Goal: Transaction & Acquisition: Obtain resource

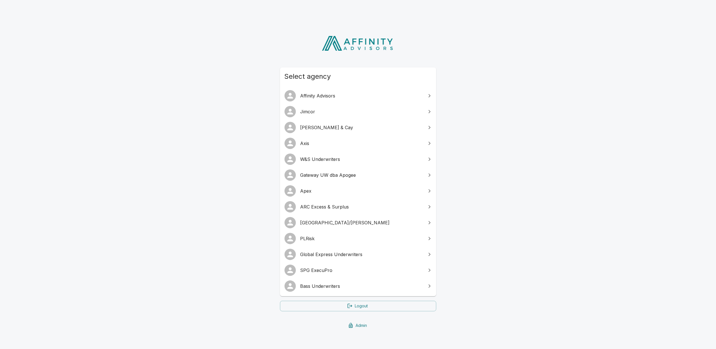
click at [325, 284] on span "Bass Underwriters" at bounding box center [361, 285] width 122 height 7
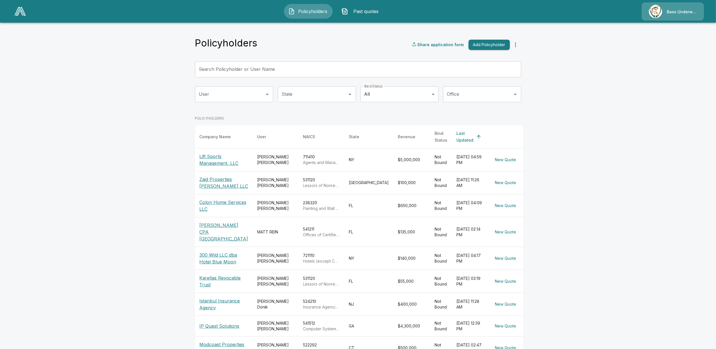
click at [683, 15] on div "Bass Underwriters" at bounding box center [673, 12] width 62 height 18
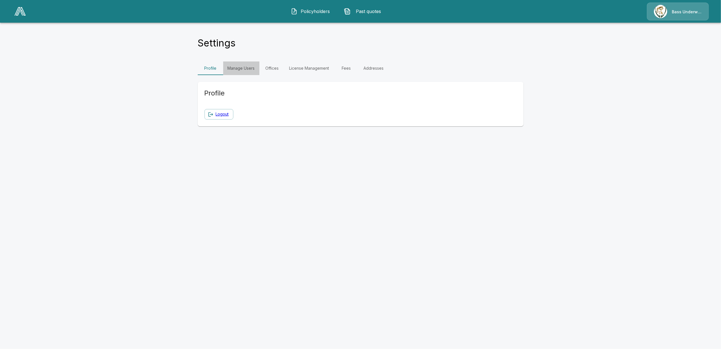
click at [241, 66] on link "Manage Users" at bounding box center [241, 68] width 36 height 14
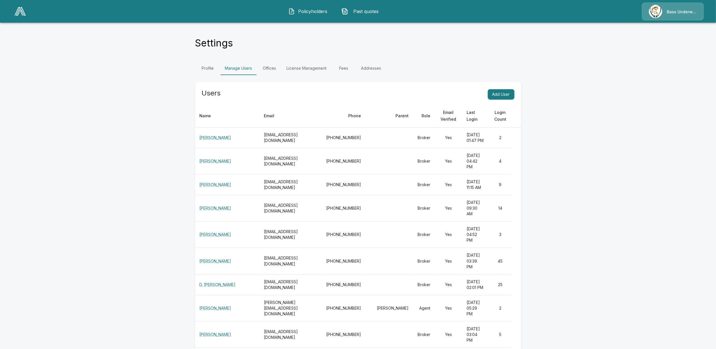
drag, startPoint x: 269, startPoint y: 143, endPoint x: 282, endPoint y: 143, distance: 13.0
click at [282, 143] on th "cfox@bassuw.com" at bounding box center [290, 137] width 63 height 21
drag, startPoint x: 271, startPoint y: 175, endPoint x: 291, endPoint y: 176, distance: 20.7
click at [291, 174] on th "jwhite@bassuw.com" at bounding box center [290, 161] width 63 height 26
drag, startPoint x: 278, startPoint y: 208, endPoint x: 289, endPoint y: 208, distance: 11.0
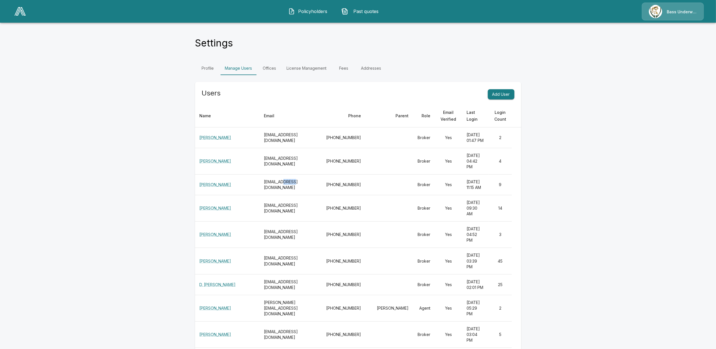
click at [289, 195] on th "msolano@bassuw.com" at bounding box center [290, 184] width 63 height 21
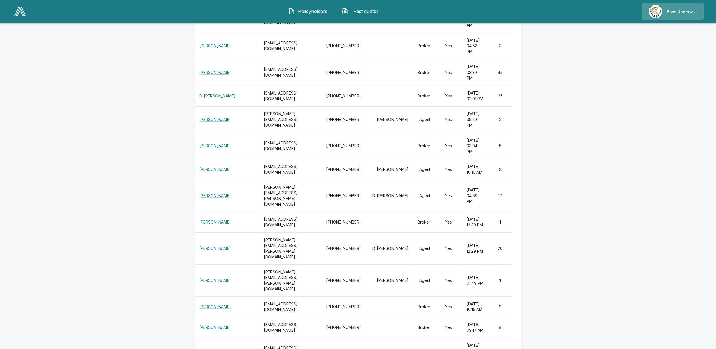
scroll to position [226, 0]
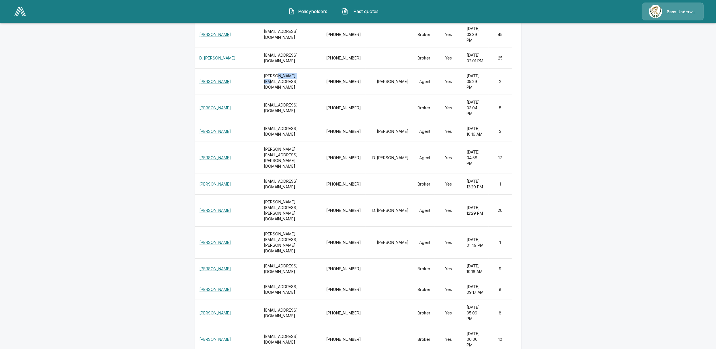
drag, startPoint x: 271, startPoint y: 140, endPoint x: 291, endPoint y: 142, distance: 20.8
click at [291, 95] on th "aamir@snainsagency.com" at bounding box center [290, 81] width 63 height 26
drag, startPoint x: 280, startPoint y: 204, endPoint x: 305, endPoint y: 204, distance: 24.6
click at [305, 142] on th "arsendonik@istanbul-insurance.com" at bounding box center [290, 131] width 63 height 21
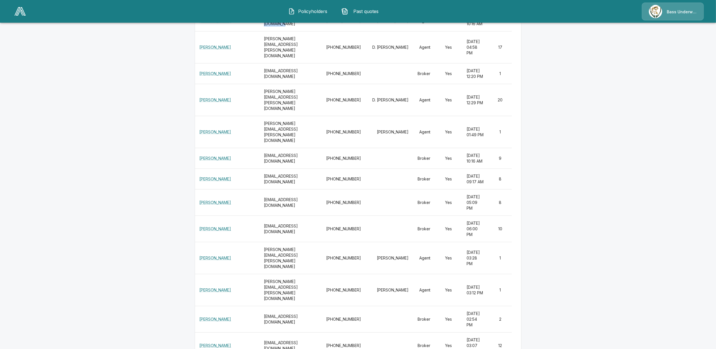
scroll to position [340, 0]
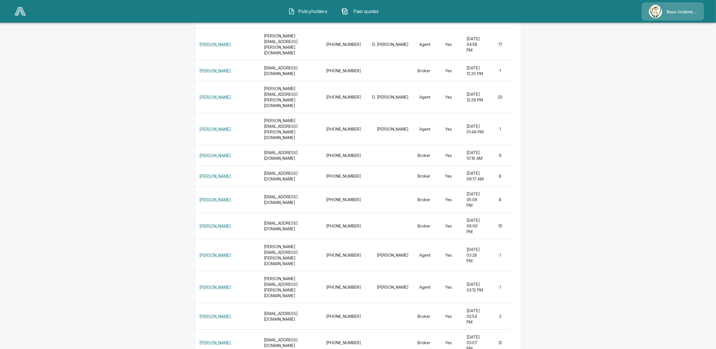
click at [303, 60] on th "Johnathan.bredehoft@sandstoneins.com" at bounding box center [290, 44] width 63 height 32
drag, startPoint x: 291, startPoint y: 200, endPoint x: 307, endPoint y: 201, distance: 15.9
click at [307, 145] on th "jared.sobelson@pninsurance.com" at bounding box center [290, 129] width 63 height 32
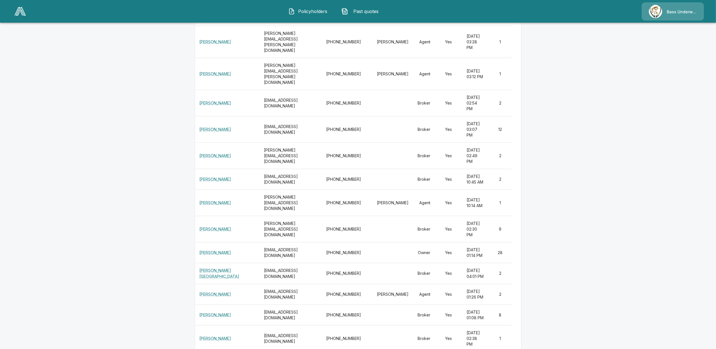
scroll to position [566, 0]
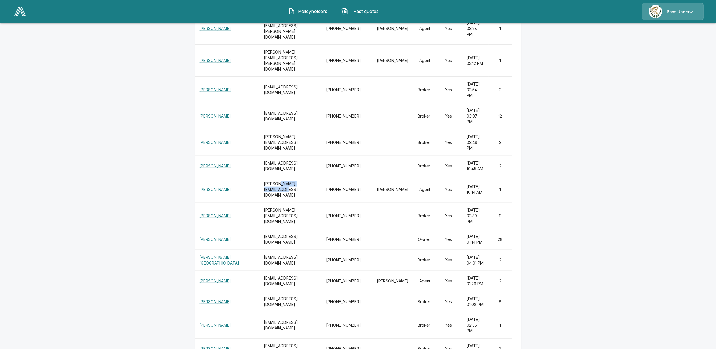
drag, startPoint x: 272, startPoint y: 265, endPoint x: 309, endPoint y: 264, distance: 36.2
click at [309, 203] on th "frank@premiumbrokerage.net" at bounding box center [290, 189] width 63 height 26
drag, startPoint x: 309, startPoint y: 264, endPoint x: 279, endPoint y: 264, distance: 29.7
click at [279, 203] on th "frank@premiumbrokerage.net" at bounding box center [290, 189] width 63 height 26
drag, startPoint x: 316, startPoint y: 264, endPoint x: 229, endPoint y: 260, distance: 87.5
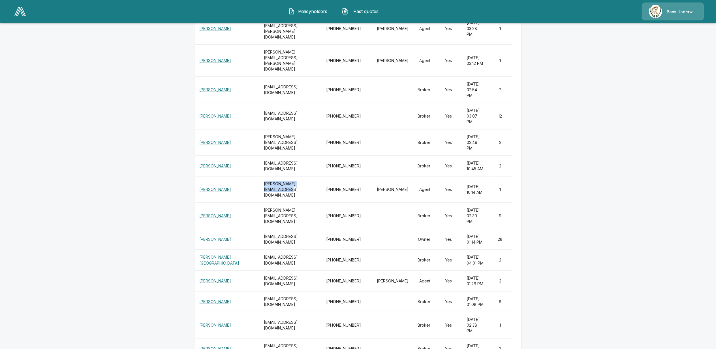
click at [229, 203] on tr "Frank Hassell frank@premiumbrokerage.net 718-899-4000 Scott Quiceno Agent Yes J…" at bounding box center [358, 189] width 326 height 26
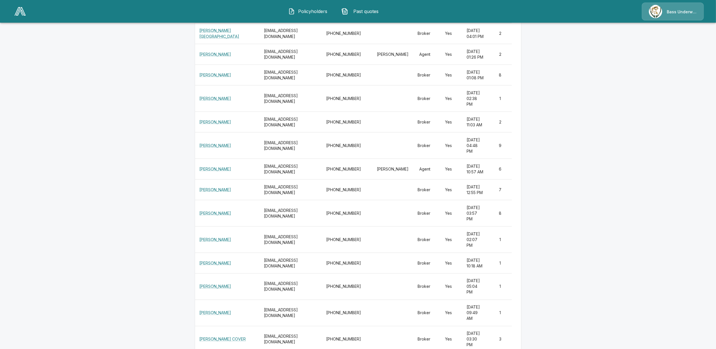
scroll to position [830, 0]
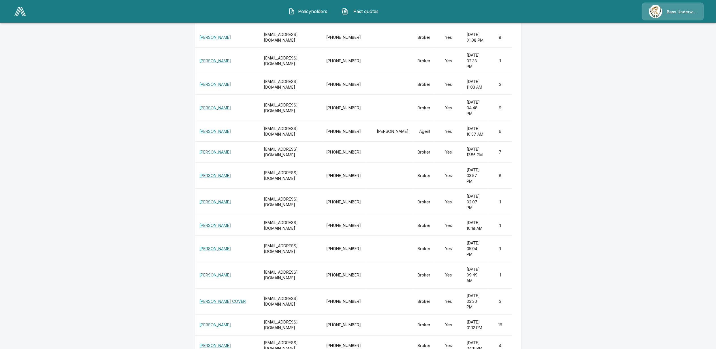
drag, startPoint x: 275, startPoint y: 109, endPoint x: 287, endPoint y: 108, distance: 11.6
click at [287, 27] on th "kwenzel@crwins.com" at bounding box center [290, 16] width 63 height 21
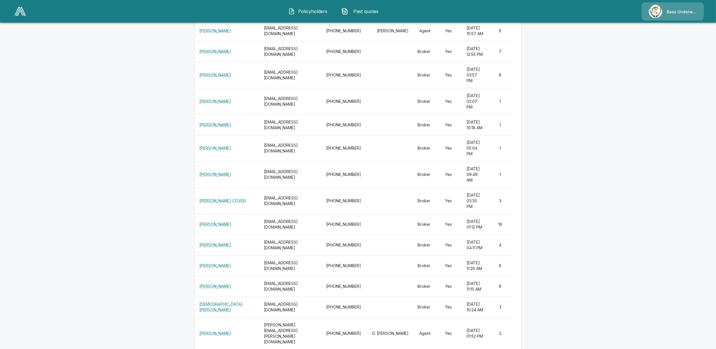
scroll to position [943, 0]
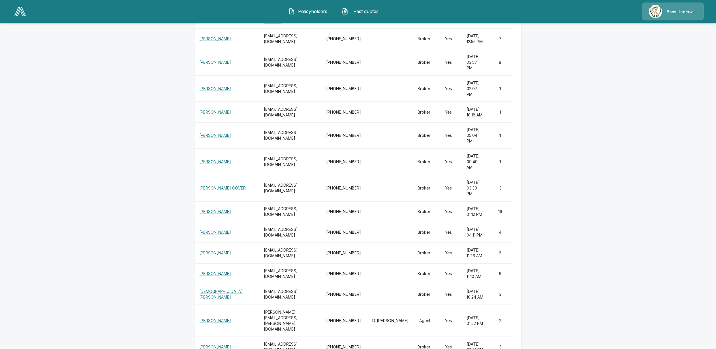
drag, startPoint x: 279, startPoint y: 125, endPoint x: 304, endPoint y: 126, distance: 25.2
click at [304, 28] on th "insurance@cosmopolitanbr.com" at bounding box center [290, 18] width 63 height 21
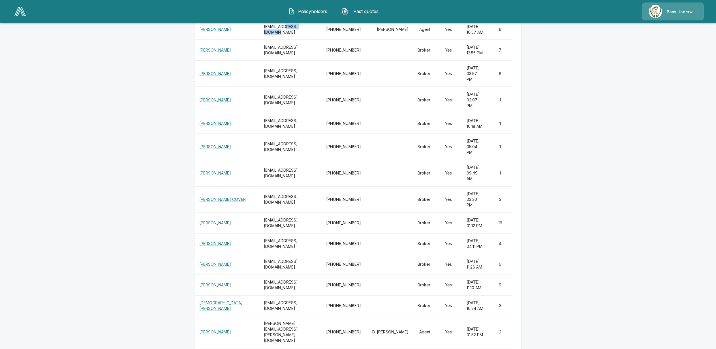
scroll to position [906, 0]
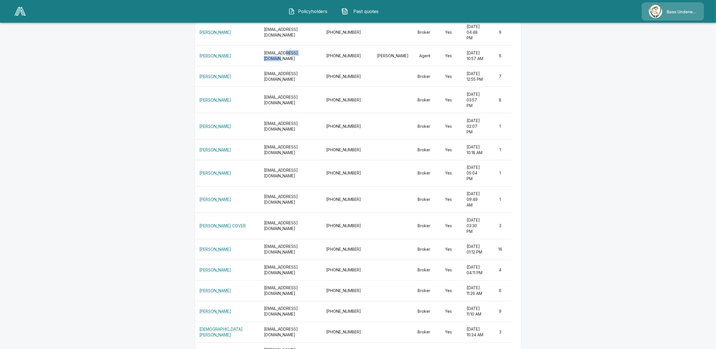
drag, startPoint x: 394, startPoint y: 159, endPoint x: 412, endPoint y: 168, distance: 20.3
click at [412, 66] on td "[PERSON_NAME]" at bounding box center [390, 55] width 48 height 21
drag, startPoint x: 412, startPoint y: 168, endPoint x: 423, endPoint y: 167, distance: 11.4
click at [413, 66] on td "[PERSON_NAME]" at bounding box center [390, 55] width 48 height 21
drag, startPoint x: 430, startPoint y: 162, endPoint x: 437, endPoint y: 162, distance: 7.1
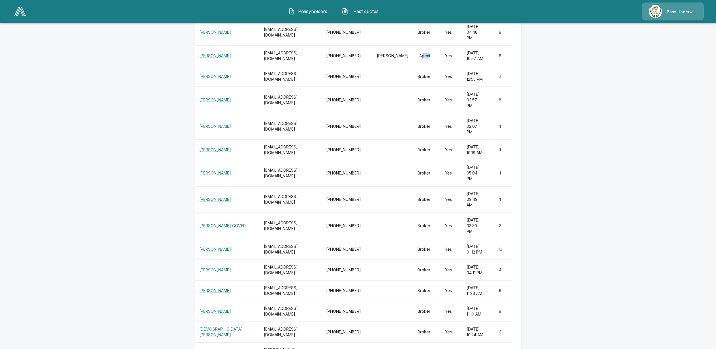
click at [435, 66] on td "Agent" at bounding box center [424, 55] width 22 height 21
drag, startPoint x: 437, startPoint y: 162, endPoint x: 432, endPoint y: 136, distance: 26.1
click at [432, 45] on td "Broker" at bounding box center [424, 32] width 22 height 26
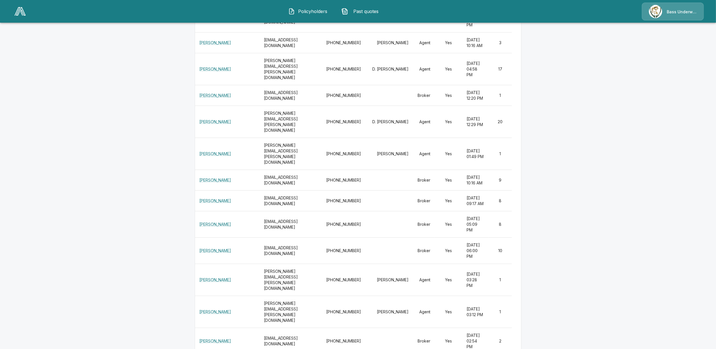
scroll to position [302, 0]
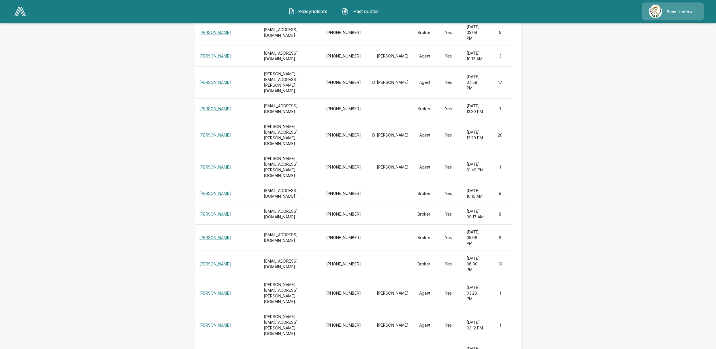
click at [20, 14] on img at bounding box center [19, 11] width 11 height 8
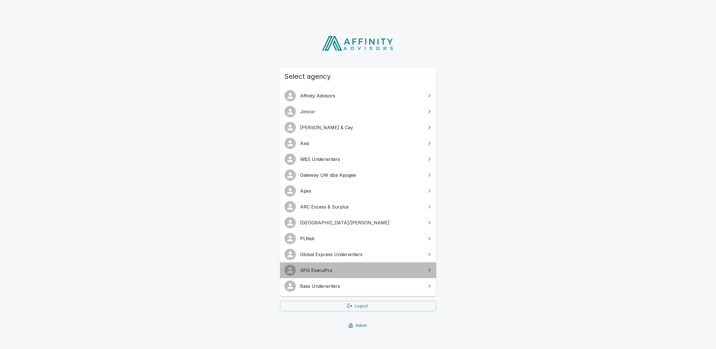
click at [319, 269] on span "SPG ExecuPro" at bounding box center [361, 270] width 122 height 7
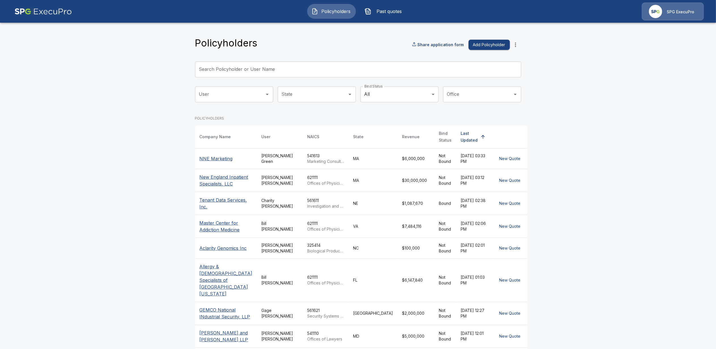
click at [28, 12] on img at bounding box center [42, 12] width 57 height 18
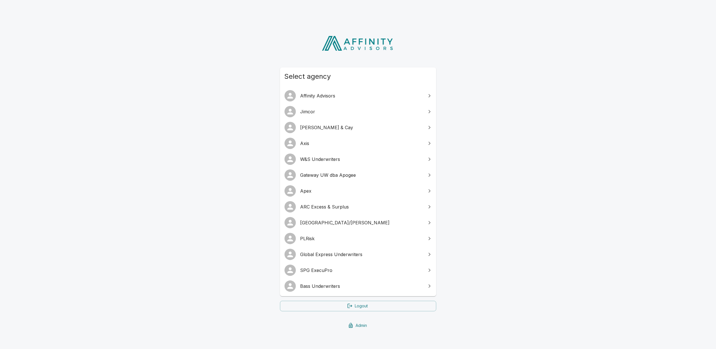
click at [332, 221] on span "[GEOGRAPHIC_DATA]/[PERSON_NAME]" at bounding box center [361, 222] width 122 height 7
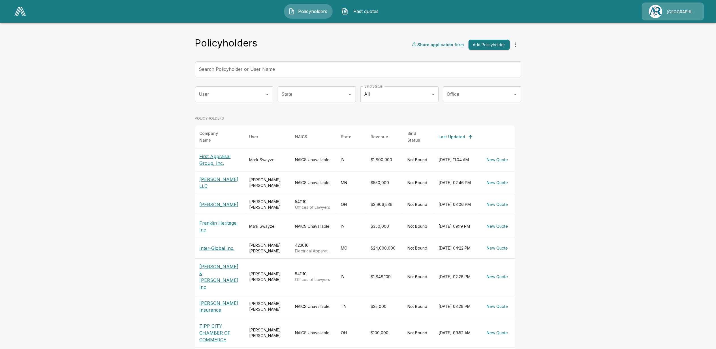
click at [109, 174] on main "Policyholders Share application form Add Policyholder Search Policyholder or Us…" at bounding box center [358, 212] width 716 height 425
click at [19, 12] on img at bounding box center [19, 11] width 11 height 8
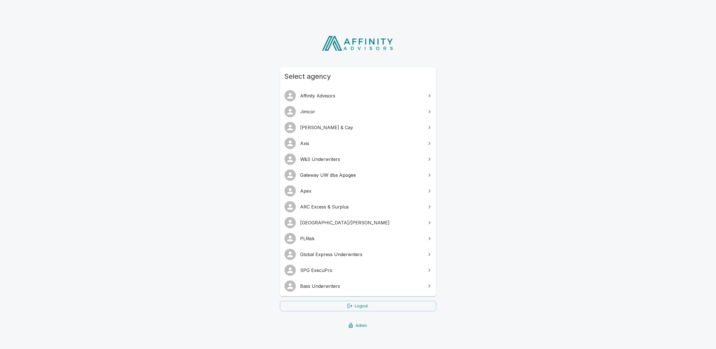
click at [158, 185] on div "Select agency Affinity Advisors [PERSON_NAME] & Cay Axis W&S Underwriters Gatew…" at bounding box center [358, 180] width 716 height 314
click at [163, 192] on div "Select agency Affinity Advisors Jimcor Palmer & Cay Axis W&S Underwriters Gatew…" at bounding box center [358, 180] width 716 height 314
click at [308, 268] on span "SPG ExecuPro" at bounding box center [361, 270] width 122 height 7
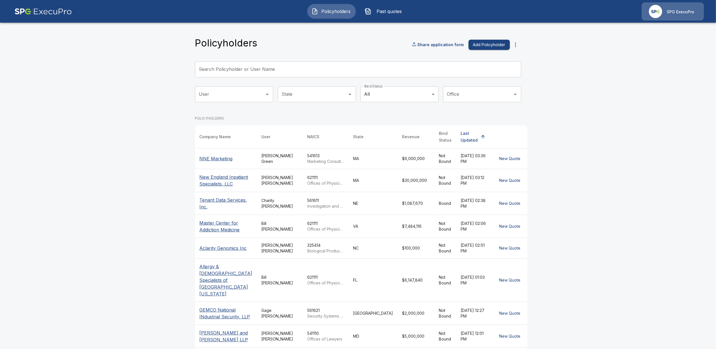
click at [385, 10] on span "Past quotes" at bounding box center [389, 11] width 31 height 7
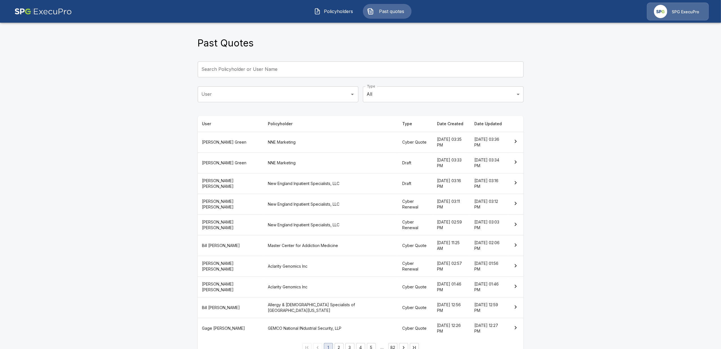
click at [219, 140] on th "Alison Green" at bounding box center [231, 142] width 66 height 21
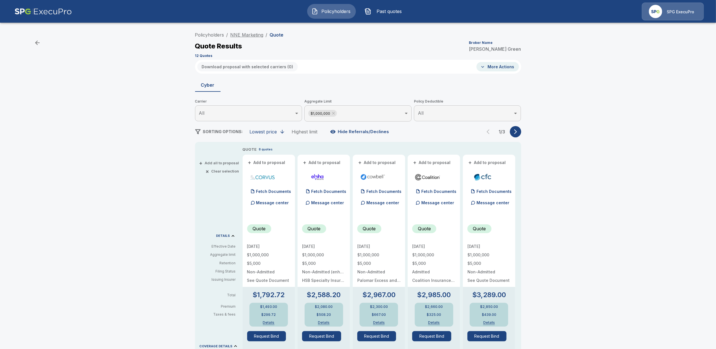
click at [246, 37] on link "NNE Marketing" at bounding box center [246, 35] width 33 height 6
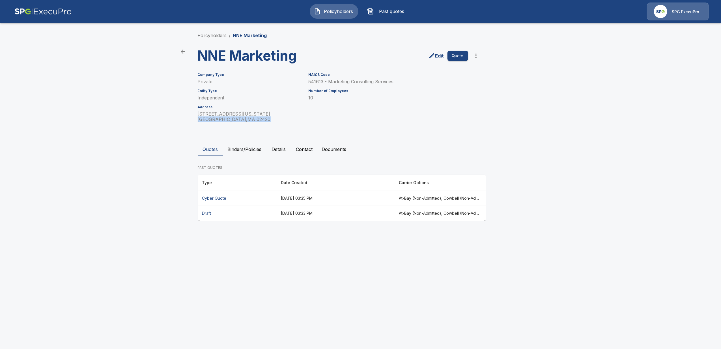
drag, startPoint x: 198, startPoint y: 119, endPoint x: 249, endPoint y: 121, distance: 51.3
click at [249, 121] on p "[STREET_ADDRESS][US_STATE]" at bounding box center [250, 116] width 104 height 11
drag, startPoint x: 249, startPoint y: 121, endPoint x: 228, endPoint y: 122, distance: 21.8
click at [228, 122] on p "[STREET_ADDRESS][US_STATE]" at bounding box center [250, 116] width 104 height 11
click at [282, 145] on button "Details" at bounding box center [278, 149] width 25 height 14
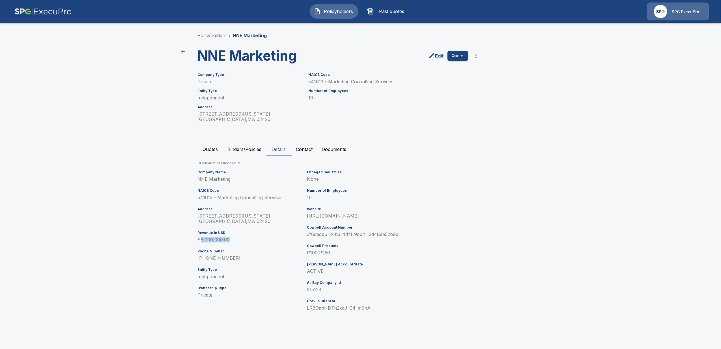
drag, startPoint x: 200, startPoint y: 240, endPoint x: 237, endPoint y: 236, distance: 37.1
click at [237, 236] on div "Revenue in USD $6,000,000.00" at bounding box center [251, 237] width 107 height 12
drag, startPoint x: 237, startPoint y: 236, endPoint x: 236, endPoint y: 240, distance: 4.7
click at [236, 240] on p "$6,000,000.00" at bounding box center [251, 239] width 107 height 5
click at [306, 148] on button "Contact" at bounding box center [305, 149] width 26 height 14
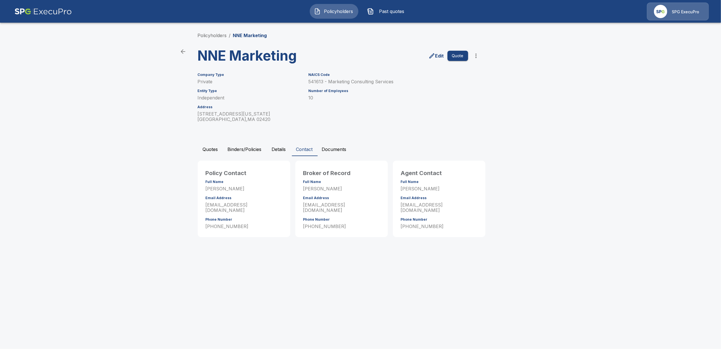
click at [238, 151] on button "Binders/Policies" at bounding box center [244, 149] width 43 height 14
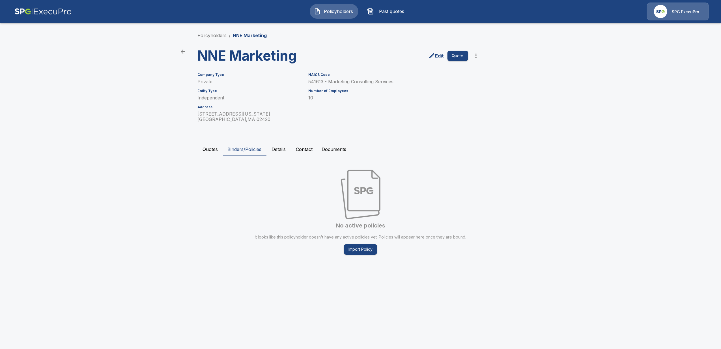
click at [207, 149] on button "Quotes" at bounding box center [210, 149] width 25 height 14
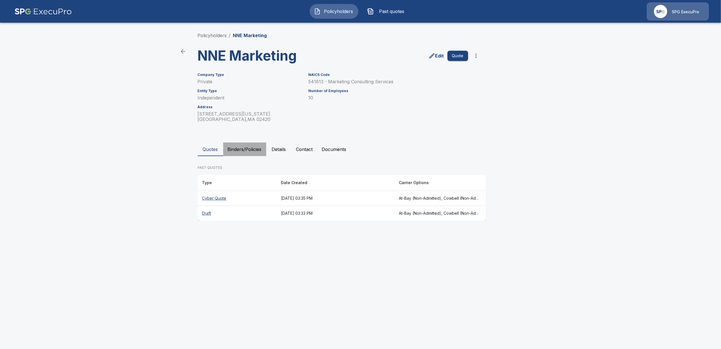
click at [248, 149] on button "Binders/Policies" at bounding box center [244, 149] width 43 height 14
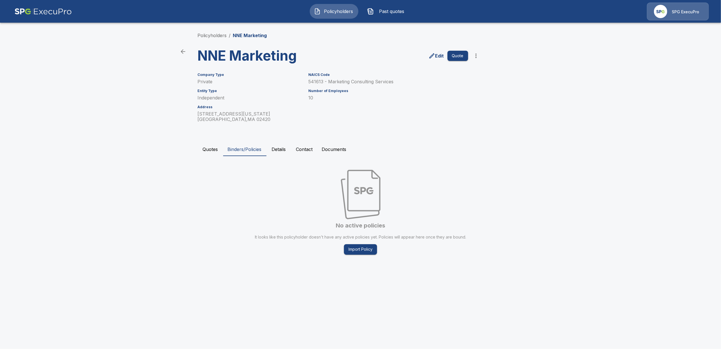
click at [209, 153] on button "Quotes" at bounding box center [210, 149] width 25 height 14
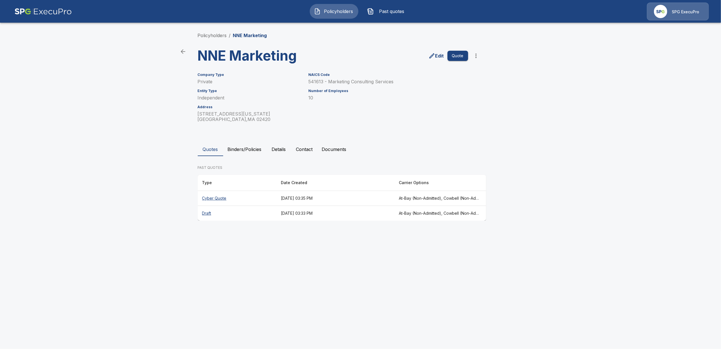
click at [214, 198] on th "Cyber Quote" at bounding box center [237, 198] width 79 height 15
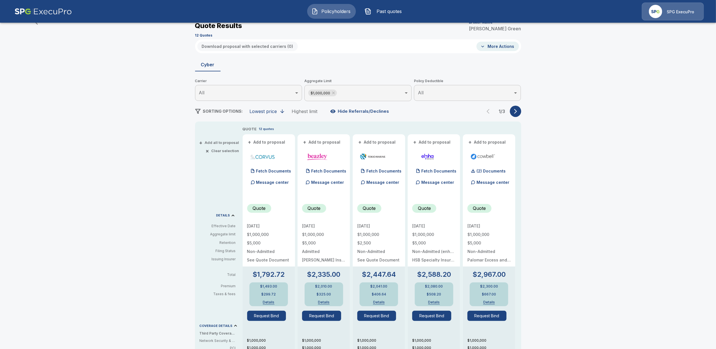
scroll to position [38, 0]
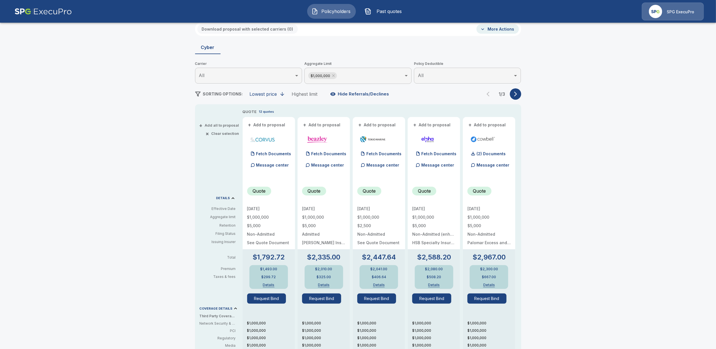
click at [385, 75] on body "Policyholders Past quotes SPG ExecuPro Policyholders / NNE Marketing / Quote Qu…" at bounding box center [358, 250] width 716 height 576
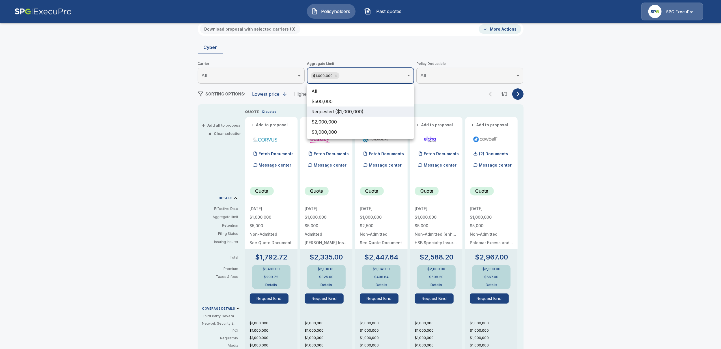
click at [585, 195] on div at bounding box center [360, 174] width 721 height 349
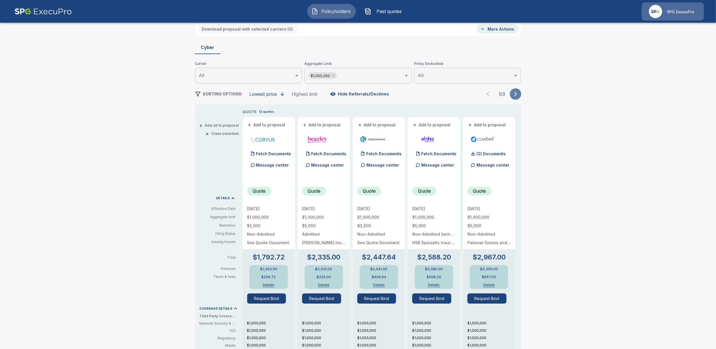
click at [517, 93] on icon "button" at bounding box center [515, 94] width 3 height 5
click at [518, 93] on icon "button" at bounding box center [516, 94] width 6 height 6
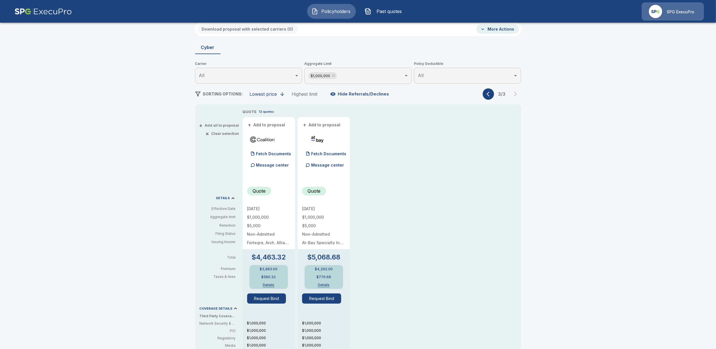
click at [378, 72] on body "Policyholders Past quotes SPG ExecuPro Policyholders / NNE Marketing / Quote Qu…" at bounding box center [358, 250] width 716 height 576
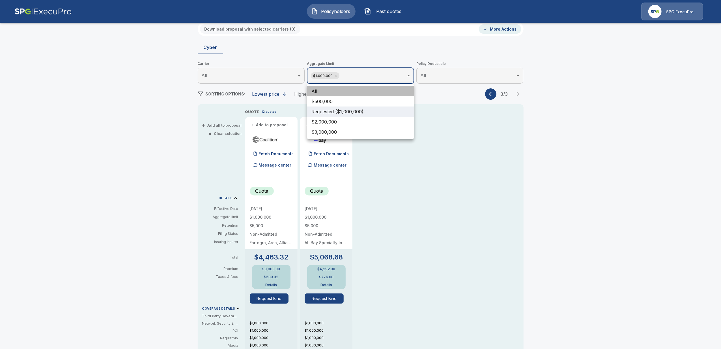
click at [322, 91] on li "All" at bounding box center [360, 91] width 107 height 10
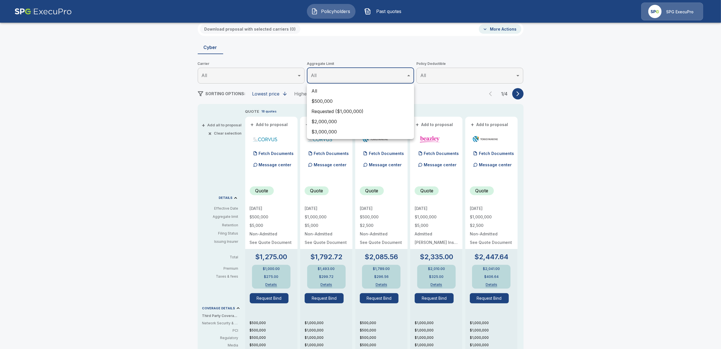
click at [589, 117] on div at bounding box center [360, 174] width 721 height 349
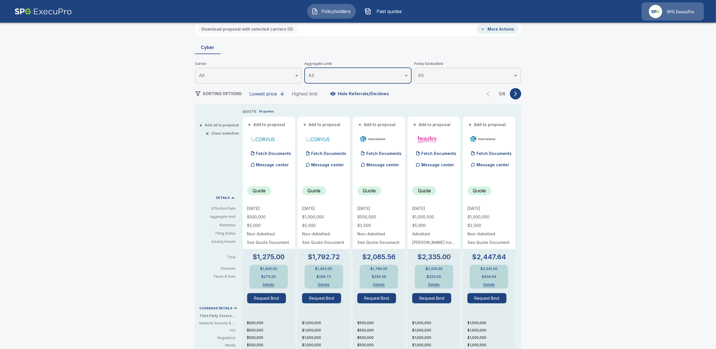
click at [516, 90] on button "button" at bounding box center [515, 93] width 11 height 11
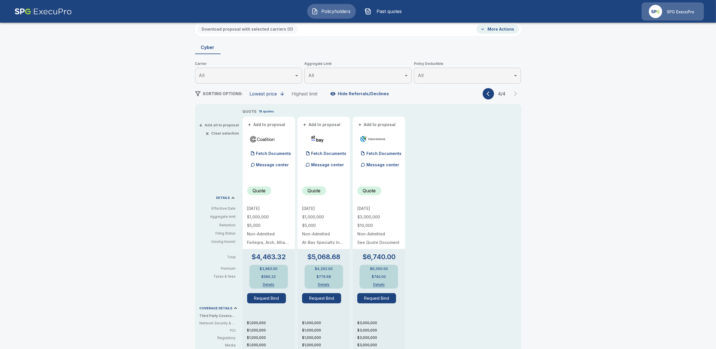
click at [559, 109] on div "Policyholders / NNE Marketing / Quote Quote Results Broker Name Alison Green 12…" at bounding box center [358, 263] width 716 height 549
click at [489, 93] on icon "button" at bounding box center [488, 93] width 3 height 5
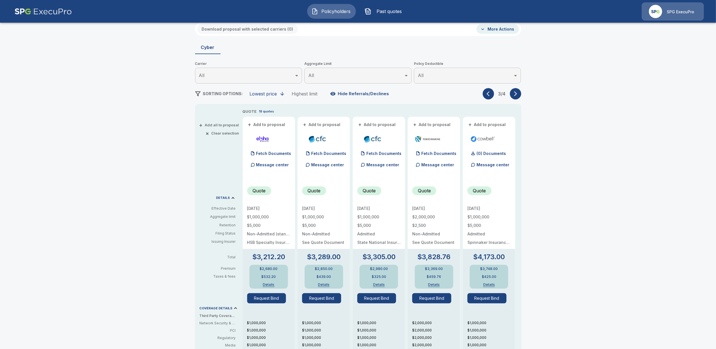
click at [489, 93] on icon "button" at bounding box center [488, 93] width 3 height 5
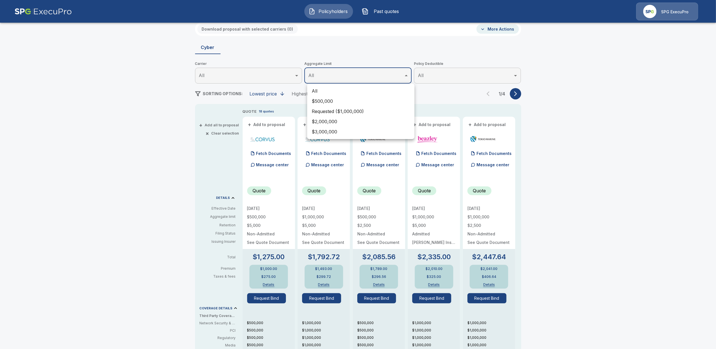
click at [344, 76] on body "Policyholders Past quotes SPG ExecuPro Policyholders / NNE Marketing / Quote Qu…" at bounding box center [358, 249] width 716 height 575
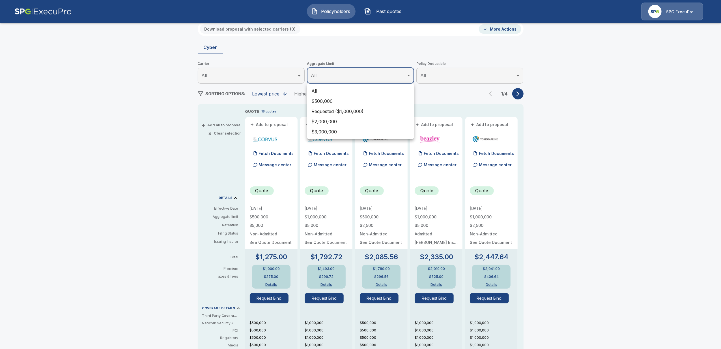
click at [333, 108] on li "Requested ($1,000,000)" at bounding box center [360, 111] width 107 height 10
type input "*******"
click at [134, 170] on div at bounding box center [360, 174] width 721 height 349
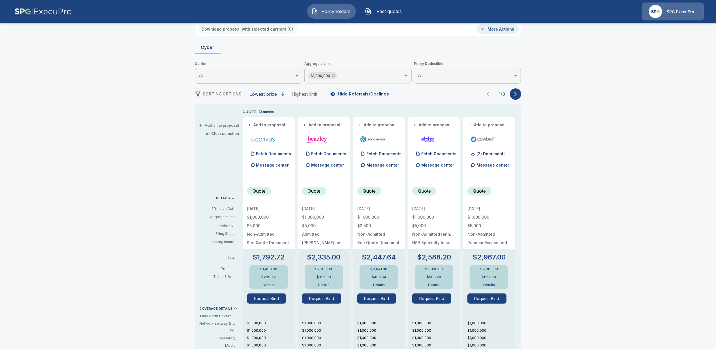
click at [392, 10] on span "Past quotes" at bounding box center [389, 11] width 31 height 7
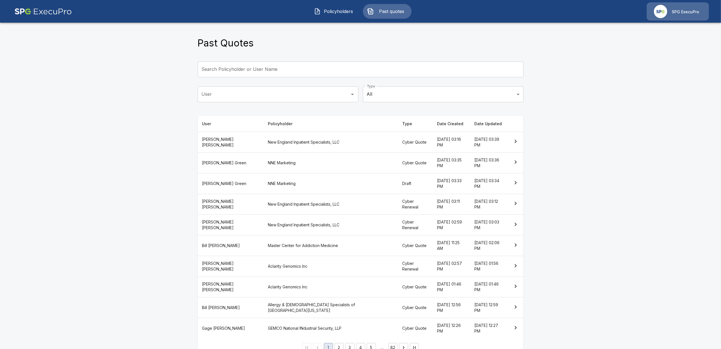
click at [338, 343] on button "2" at bounding box center [339, 347] width 9 height 9
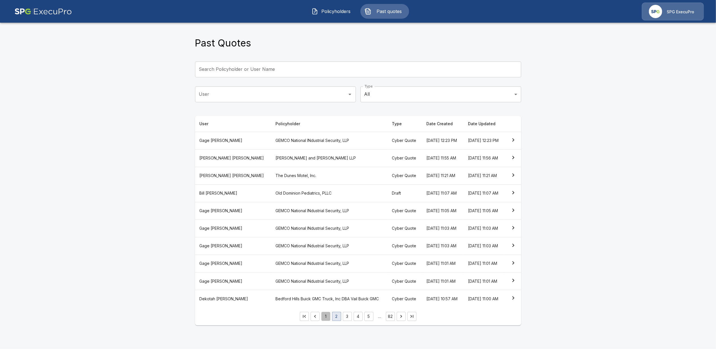
click at [326, 321] on button "1" at bounding box center [325, 316] width 9 height 9
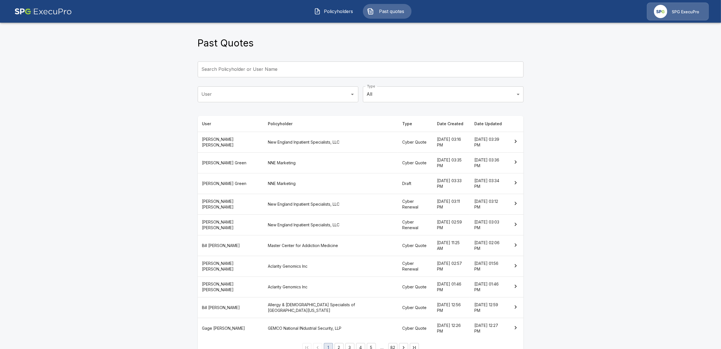
click at [264, 318] on th "GEMCO National INdustrial Security, LLP" at bounding box center [331, 328] width 134 height 21
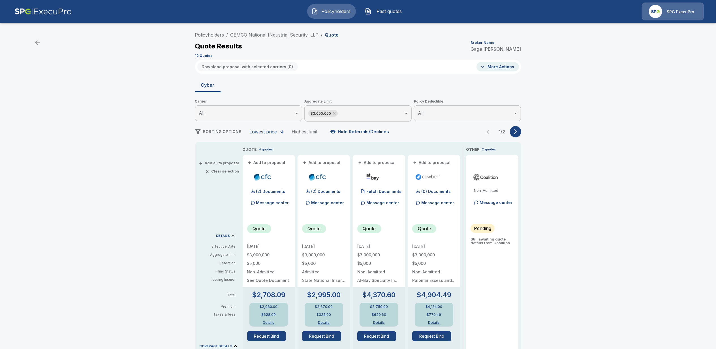
click at [420, 257] on div "8/25/2025 $3,000,000 $5,000 Non-Admitted Palomar Excess and Surplus Insurance C…" at bounding box center [433, 263] width 43 height 38
drag, startPoint x: 254, startPoint y: 255, endPoint x: 269, endPoint y: 254, distance: 15.3
click at [269, 254] on p "$3,000,000" at bounding box center [268, 255] width 43 height 4
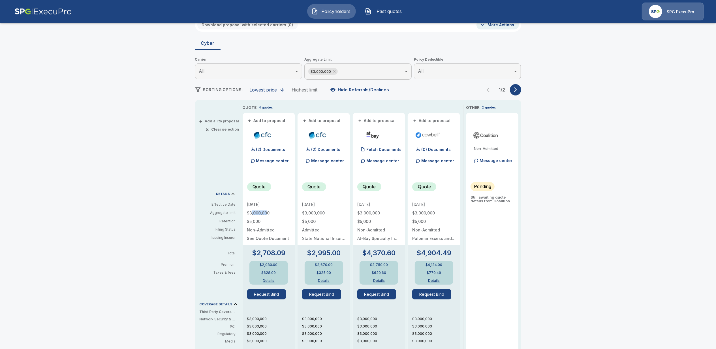
scroll to position [38, 0]
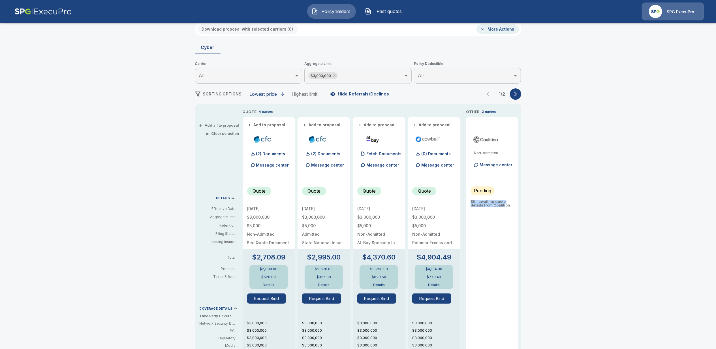
drag, startPoint x: 474, startPoint y: 202, endPoint x: 507, endPoint y: 205, distance: 33.0
click at [507, 205] on p "Still awaiting quote details from Coalition" at bounding box center [491, 203] width 43 height 7
drag, startPoint x: 507, startPoint y: 205, endPoint x: 536, endPoint y: 207, distance: 28.6
click at [536, 207] on div "Policyholders / GEMCO National INdustrial Security, LLP / Quote Quote Results B…" at bounding box center [358, 263] width 716 height 549
click at [517, 91] on button "button" at bounding box center [515, 93] width 11 height 11
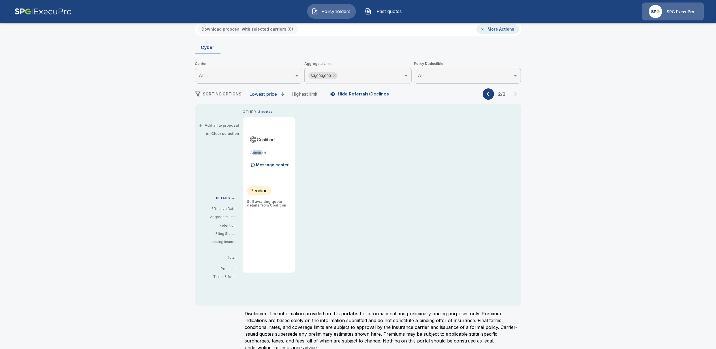
drag, startPoint x: 255, startPoint y: 153, endPoint x: 265, endPoint y: 153, distance: 10.8
click at [265, 153] on p "Admitted" at bounding box center [270, 153] width 40 height 4
click at [491, 89] on button "button" at bounding box center [488, 93] width 11 height 11
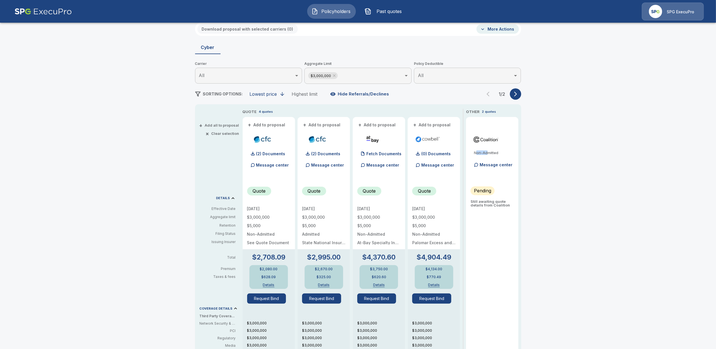
drag, startPoint x: 478, startPoint y: 153, endPoint x: 491, endPoint y: 151, distance: 12.6
click at [491, 151] on p "Non-Admitted" at bounding box center [494, 153] width 40 height 4
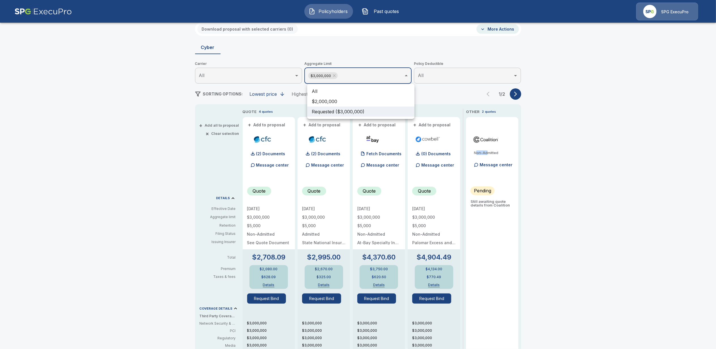
click at [378, 72] on body "Policyholders Past quotes SPG ExecuPro Policyholders / GEMCO National INdustria…" at bounding box center [358, 250] width 716 height 576
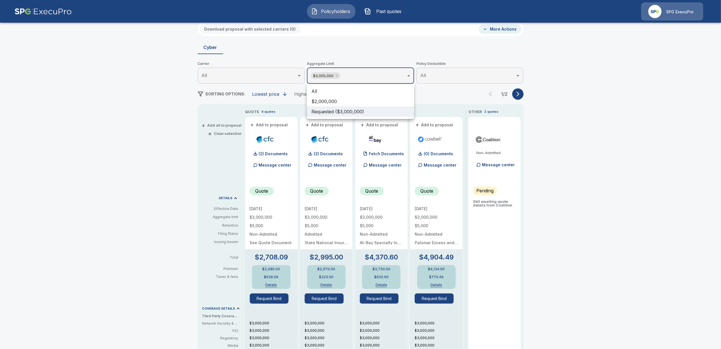
click at [378, 72] on div at bounding box center [360, 174] width 721 height 349
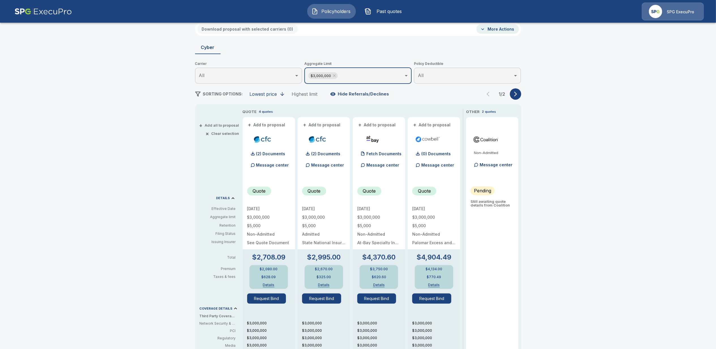
click at [363, 93] on button "Hide Referrals/Declines" at bounding box center [360, 94] width 63 height 11
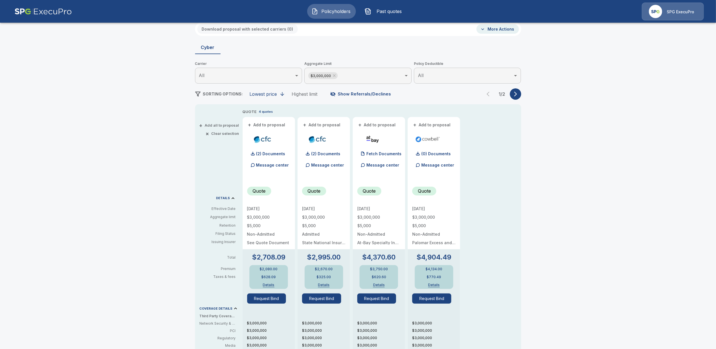
click at [363, 93] on button "Show Referrals/Declines" at bounding box center [361, 94] width 65 height 11
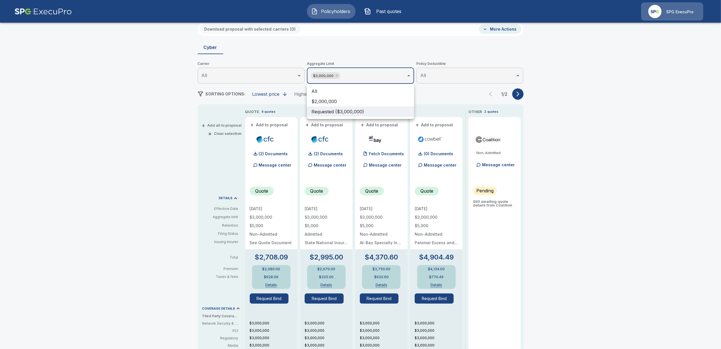
click at [369, 78] on body "Policyholders Past quotes SPG ExecuPro Policyholders / GEMCO National INdustria…" at bounding box center [360, 250] width 721 height 576
click at [369, 78] on div at bounding box center [360, 174] width 721 height 349
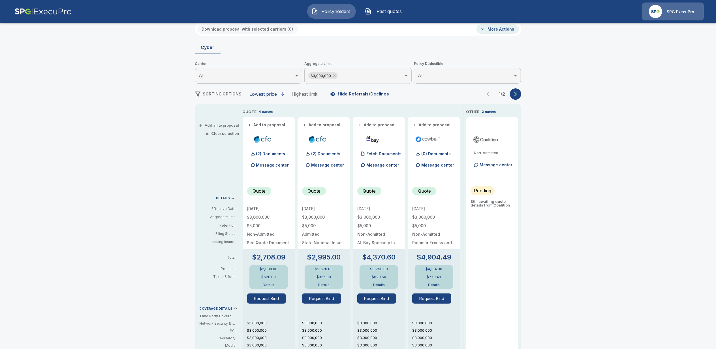
click at [656, 207] on div "Policyholders / GEMCO National INdustrial Security, LLP / Quote Quote Results B…" at bounding box center [358, 263] width 716 height 549
click at [276, 152] on p "(2) Documents" at bounding box center [270, 154] width 29 height 4
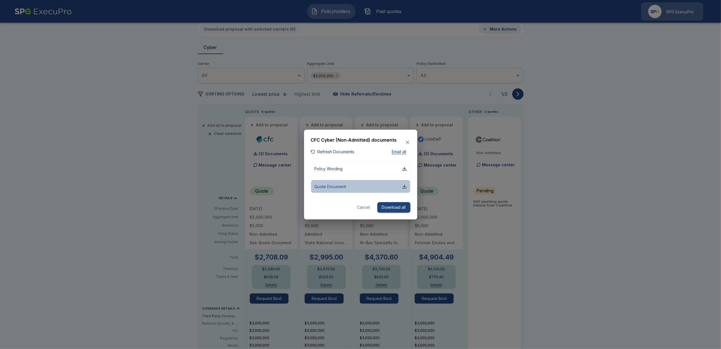
click at [332, 186] on p "Quote Document" at bounding box center [331, 186] width 32 height 6
click at [179, 109] on div at bounding box center [360, 174] width 721 height 349
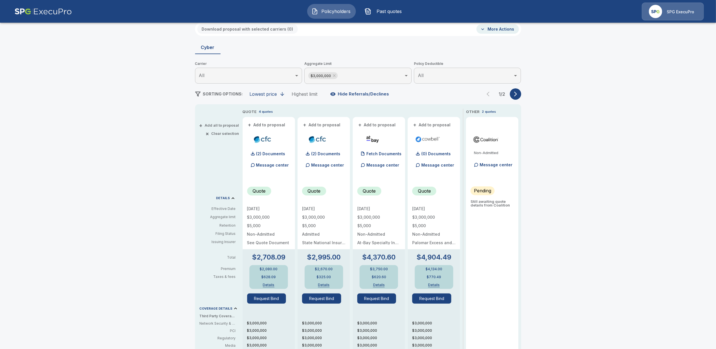
click at [267, 125] on button "+ Add to proposal" at bounding box center [267, 125] width 40 height 6
click at [234, 27] on button "Download proposal with selected carriers ( 1 )" at bounding box center [246, 28] width 99 height 9
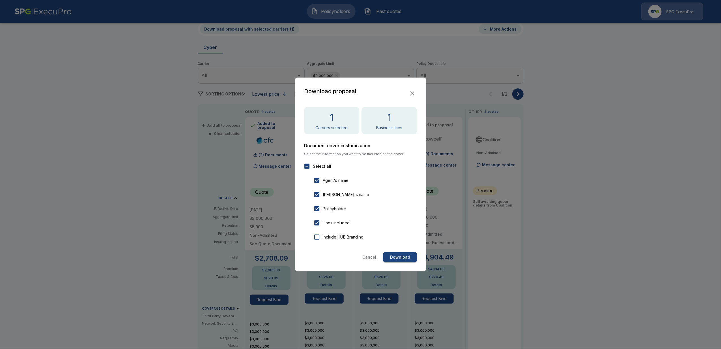
click at [404, 257] on button "Download" at bounding box center [400, 257] width 34 height 10
click at [615, 159] on div at bounding box center [360, 174] width 721 height 349
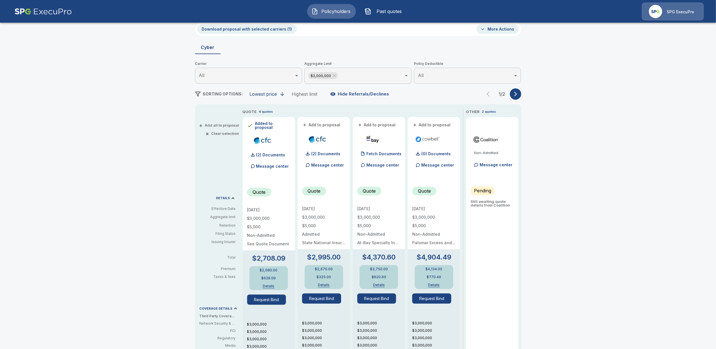
click at [598, 189] on div "Policyholders / GEMCO National INdustrial Security, LLP / Quote Quote Results B…" at bounding box center [358, 264] width 716 height 550
click at [169, 137] on div "Policyholders / GEMCO National INdustrial Security, LLP / Quote Quote Results B…" at bounding box center [358, 264] width 716 height 550
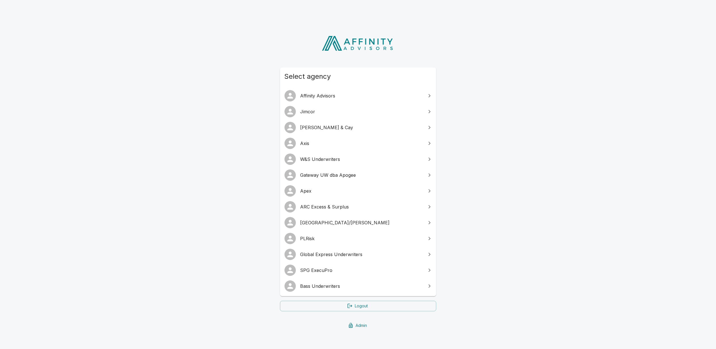
click at [318, 285] on span "Bass Underwriters" at bounding box center [361, 285] width 122 height 7
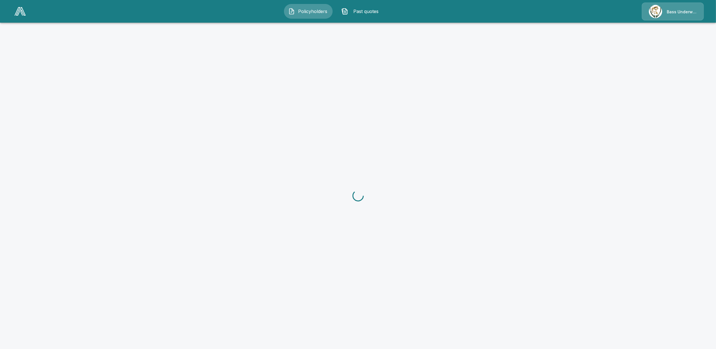
click at [363, 9] on span "Past quotes" at bounding box center [365, 11] width 31 height 7
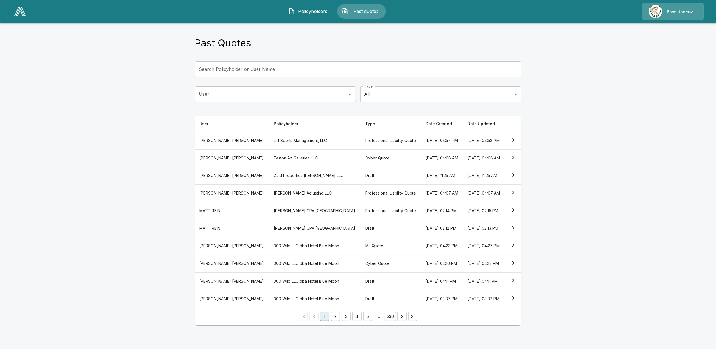
click at [225, 272] on th "Aamir Sheikh" at bounding box center [232, 263] width 74 height 18
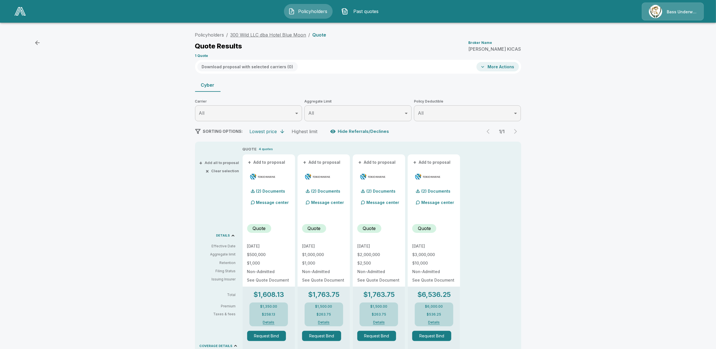
click at [268, 33] on link "300 Wild LLC dba Hotel Blue Moon" at bounding box center [268, 35] width 76 height 6
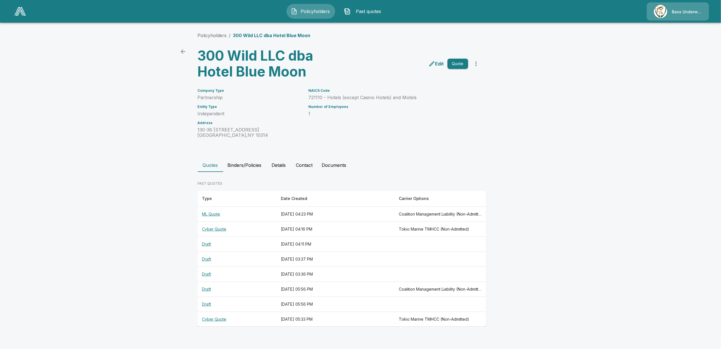
click at [304, 163] on button "Contact" at bounding box center [305, 165] width 26 height 14
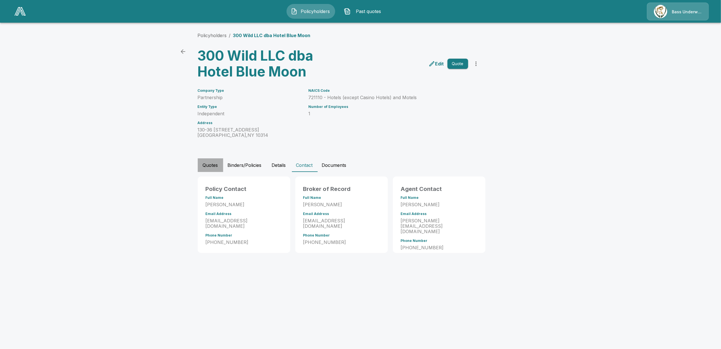
click at [206, 165] on button "Quotes" at bounding box center [210, 165] width 25 height 14
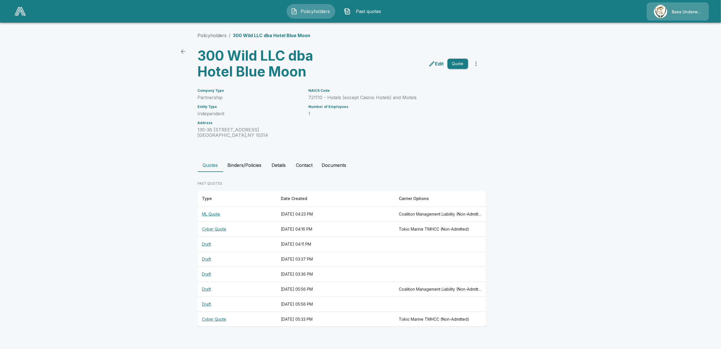
click at [217, 228] on th "Cyber Quote" at bounding box center [237, 229] width 79 height 15
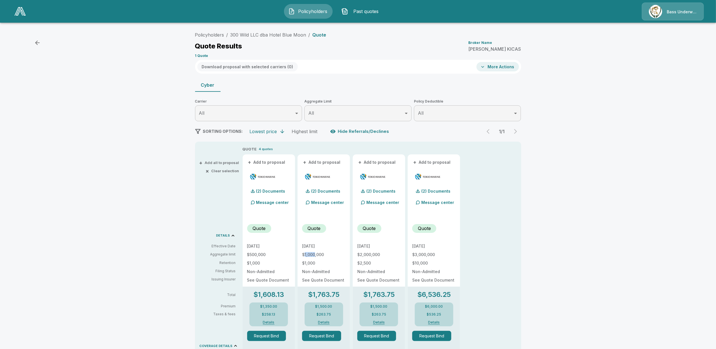
drag, startPoint x: 308, startPoint y: 254, endPoint x: 318, endPoint y: 253, distance: 10.5
click at [318, 253] on p "$1,000,000" at bounding box center [323, 254] width 43 height 4
drag, startPoint x: 112, startPoint y: 140, endPoint x: 414, endPoint y: 17, distance: 325.5
click at [112, 140] on div "Policyholders / 300 Wild LLC dba Hotel Blue Moon / Quote Quote Results Broker N…" at bounding box center [358, 315] width 716 height 576
